Goal: Check status: Check status

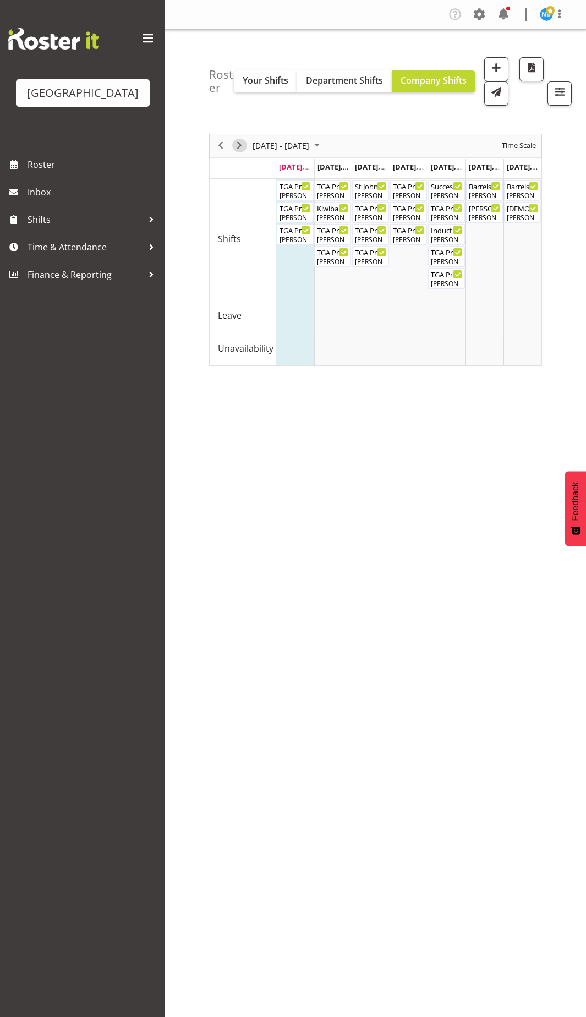
click at [238, 141] on span "Next" at bounding box center [239, 146] width 13 height 14
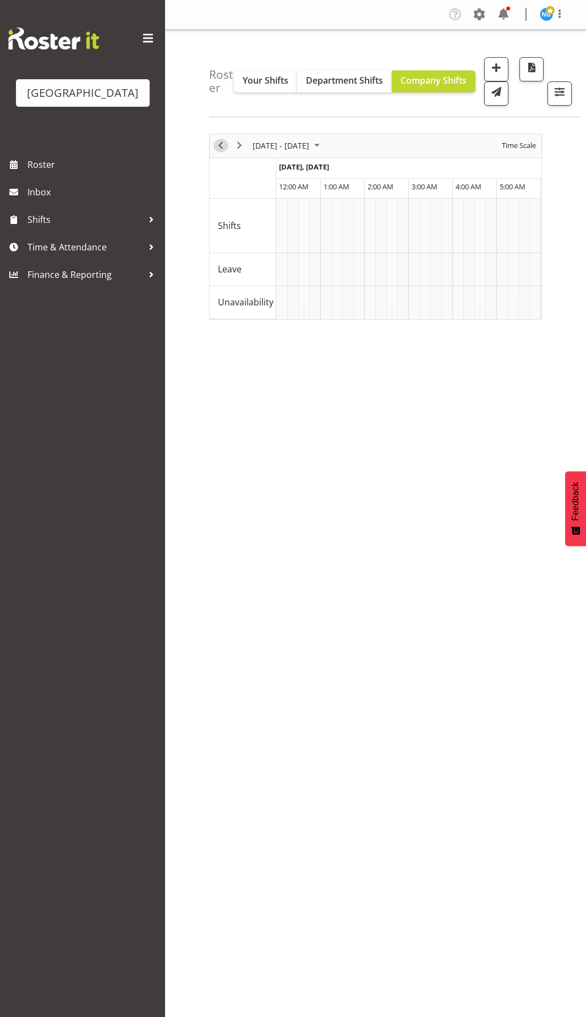
click at [222, 146] on span "Previous" at bounding box center [220, 146] width 13 height 14
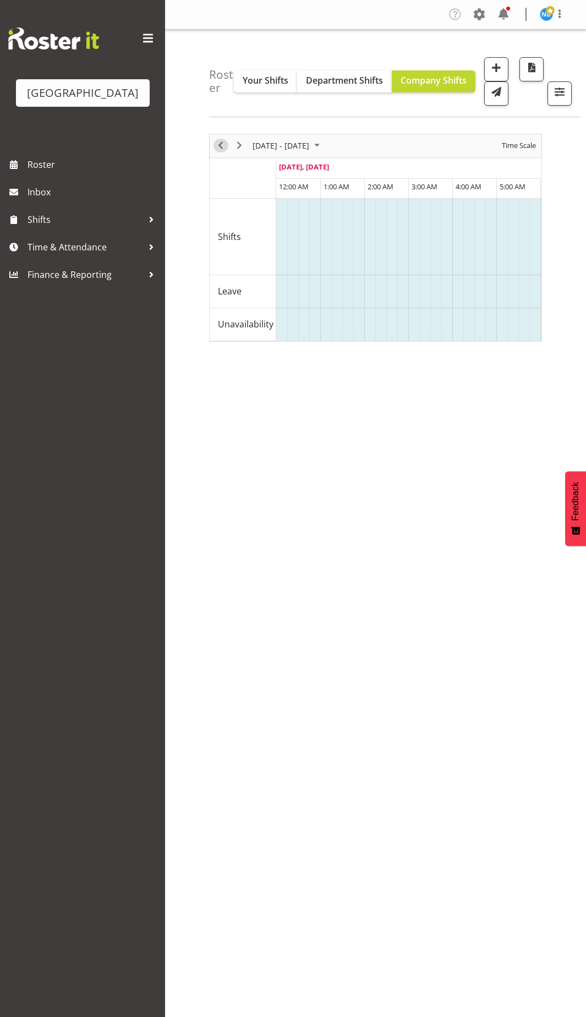
click at [222, 146] on span "Previous" at bounding box center [220, 146] width 13 height 14
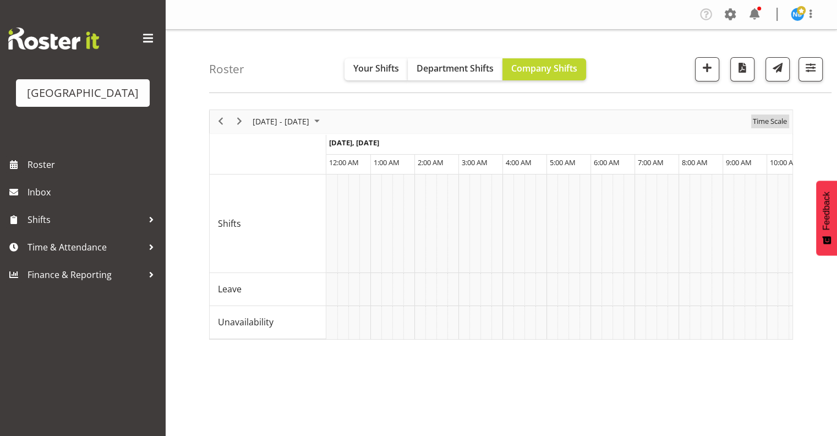
click at [586, 121] on span "Time Scale" at bounding box center [770, 121] width 36 height 14
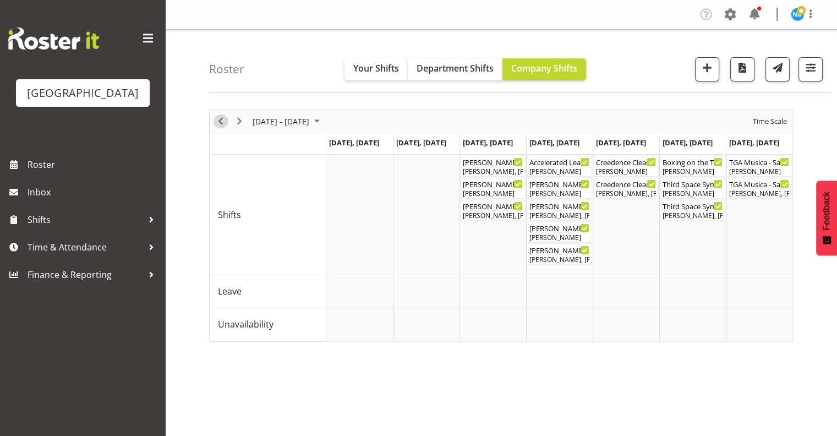
click at [220, 121] on span "Previous" at bounding box center [220, 121] width 13 height 14
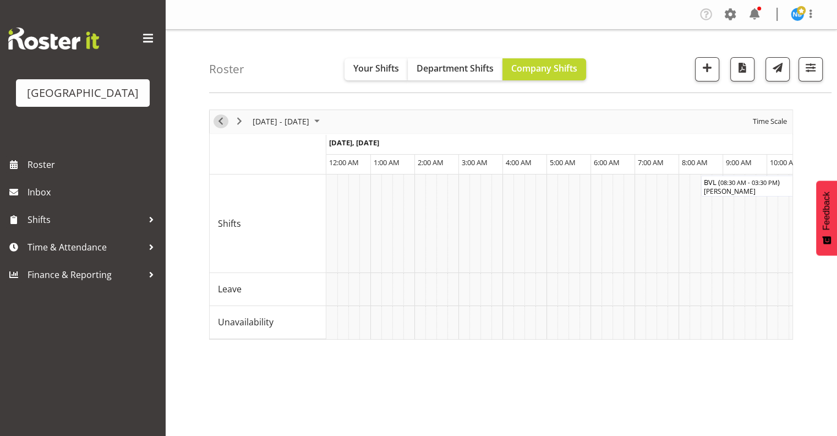
click at [220, 121] on span "Previous" at bounding box center [220, 121] width 13 height 14
click at [586, 123] on span "Time Scale" at bounding box center [770, 121] width 36 height 14
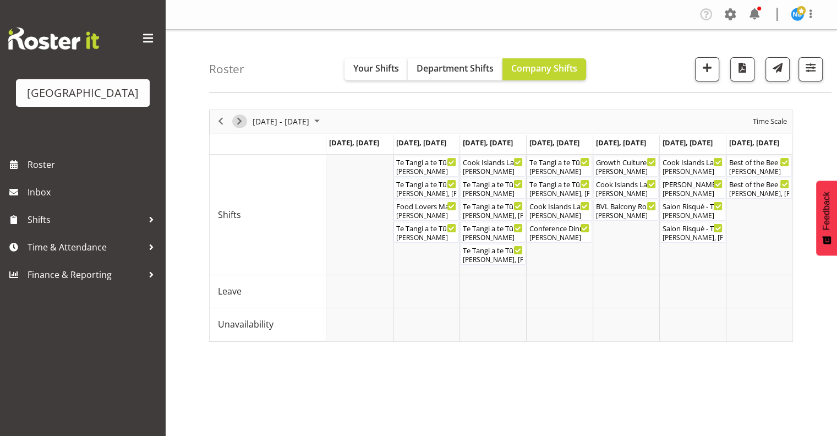
click at [241, 121] on span "Next" at bounding box center [239, 121] width 13 height 14
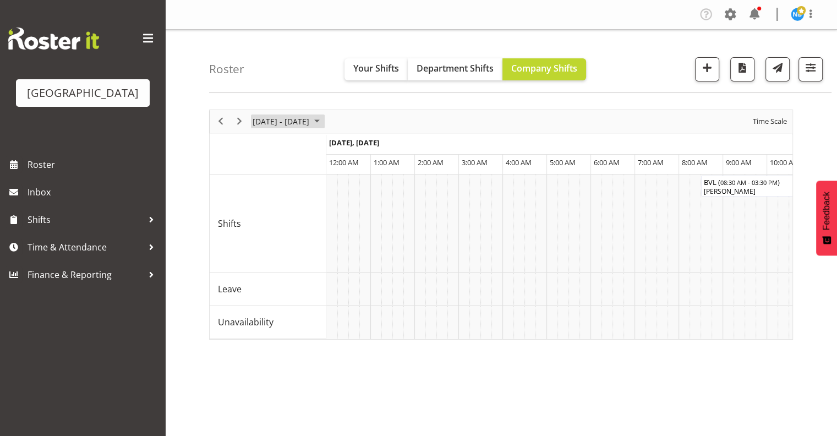
click at [324, 121] on span "August 2025" at bounding box center [316, 121] width 13 height 14
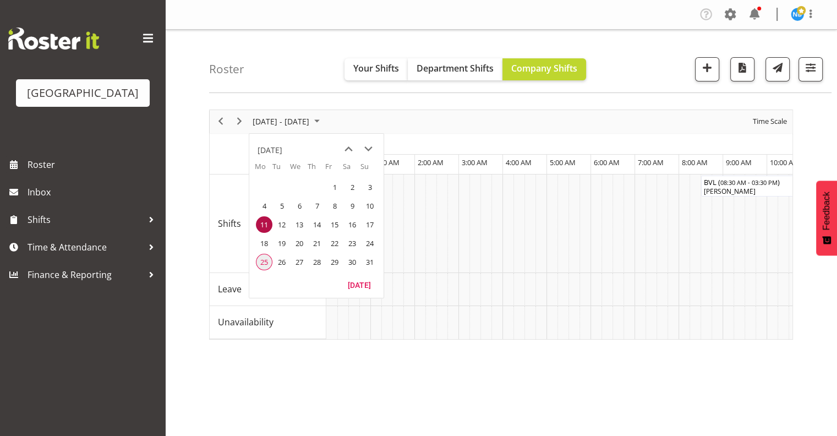
click at [264, 261] on span "25" at bounding box center [264, 262] width 17 height 17
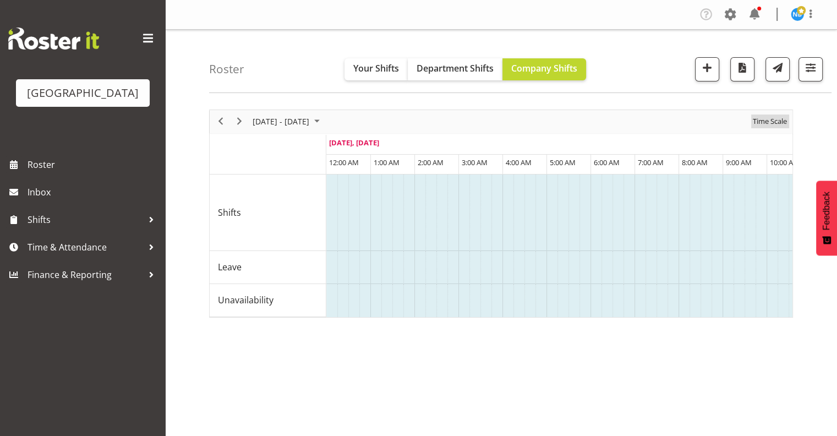
click at [586, 122] on span "Time Scale" at bounding box center [770, 121] width 36 height 14
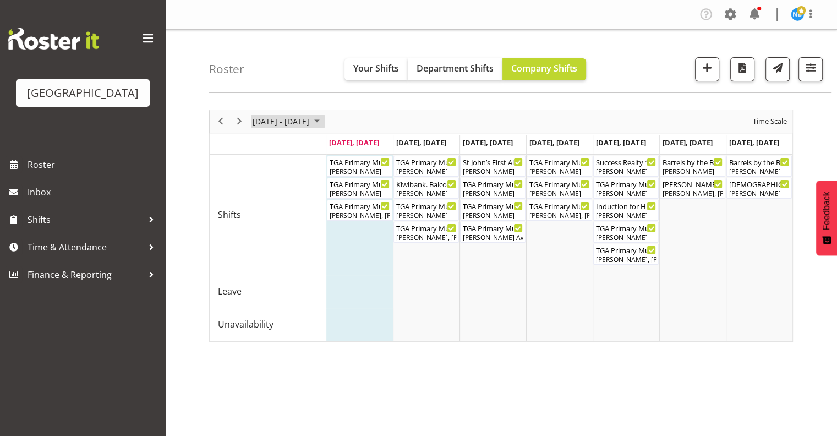
click at [283, 123] on span "[DATE] - [DATE]" at bounding box center [280, 121] width 59 height 14
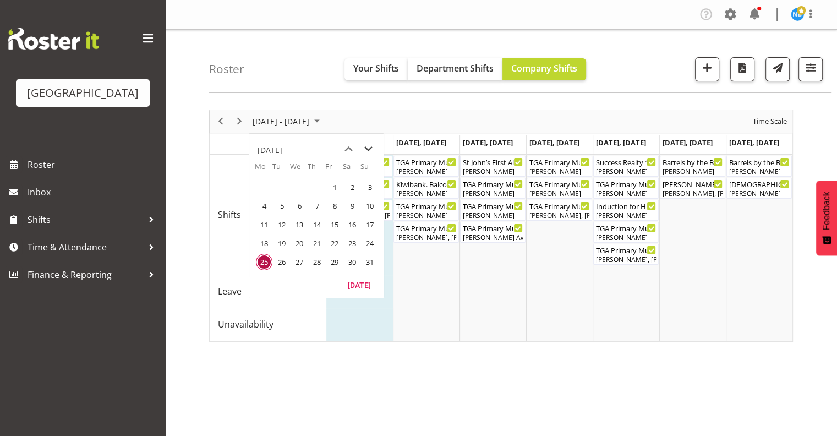
click at [367, 149] on span "next month" at bounding box center [368, 149] width 19 height 20
click at [264, 183] on span "1" at bounding box center [264, 187] width 17 height 17
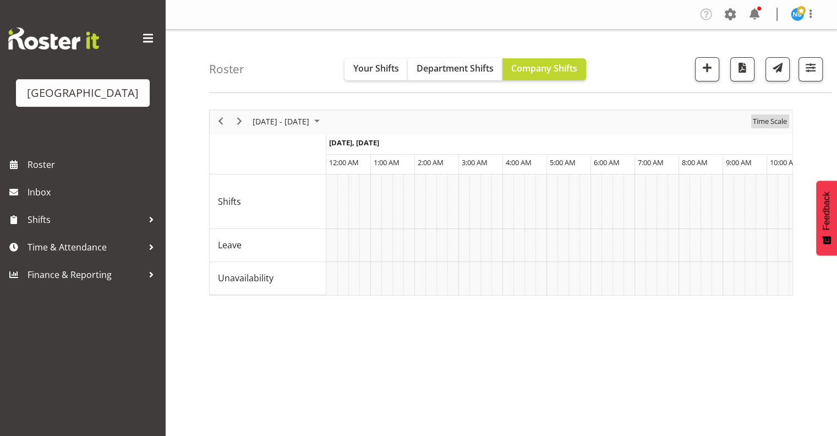
click at [586, 121] on span "Time Scale" at bounding box center [770, 121] width 36 height 14
